Goal: Navigation & Orientation: Find specific page/section

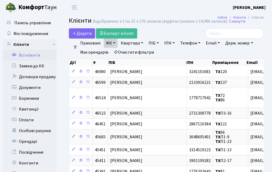
select select "25"
click at [37, 107] on link "Квитанції" at bounding box center [30, 109] width 54 height 11
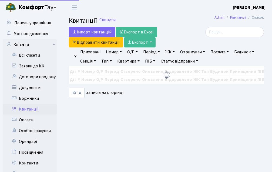
select select "25"
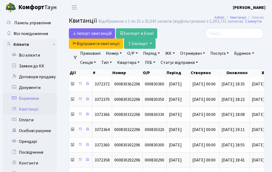
click at [31, 96] on link "Боржники" at bounding box center [30, 98] width 54 height 11
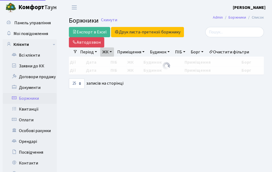
select select "25"
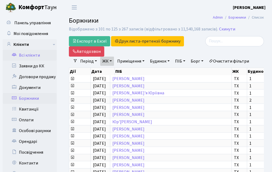
click at [29, 54] on link "Всі клієнти" at bounding box center [30, 55] width 54 height 11
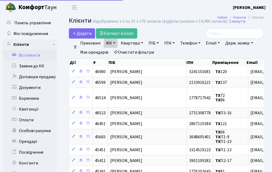
select select "25"
click at [129, 45] on link "Квартира" at bounding box center [131, 43] width 27 height 9
click at [32, 55] on link "Всі клієнти" at bounding box center [30, 55] width 54 height 11
select select "25"
